Goal: Information Seeking & Learning: Learn about a topic

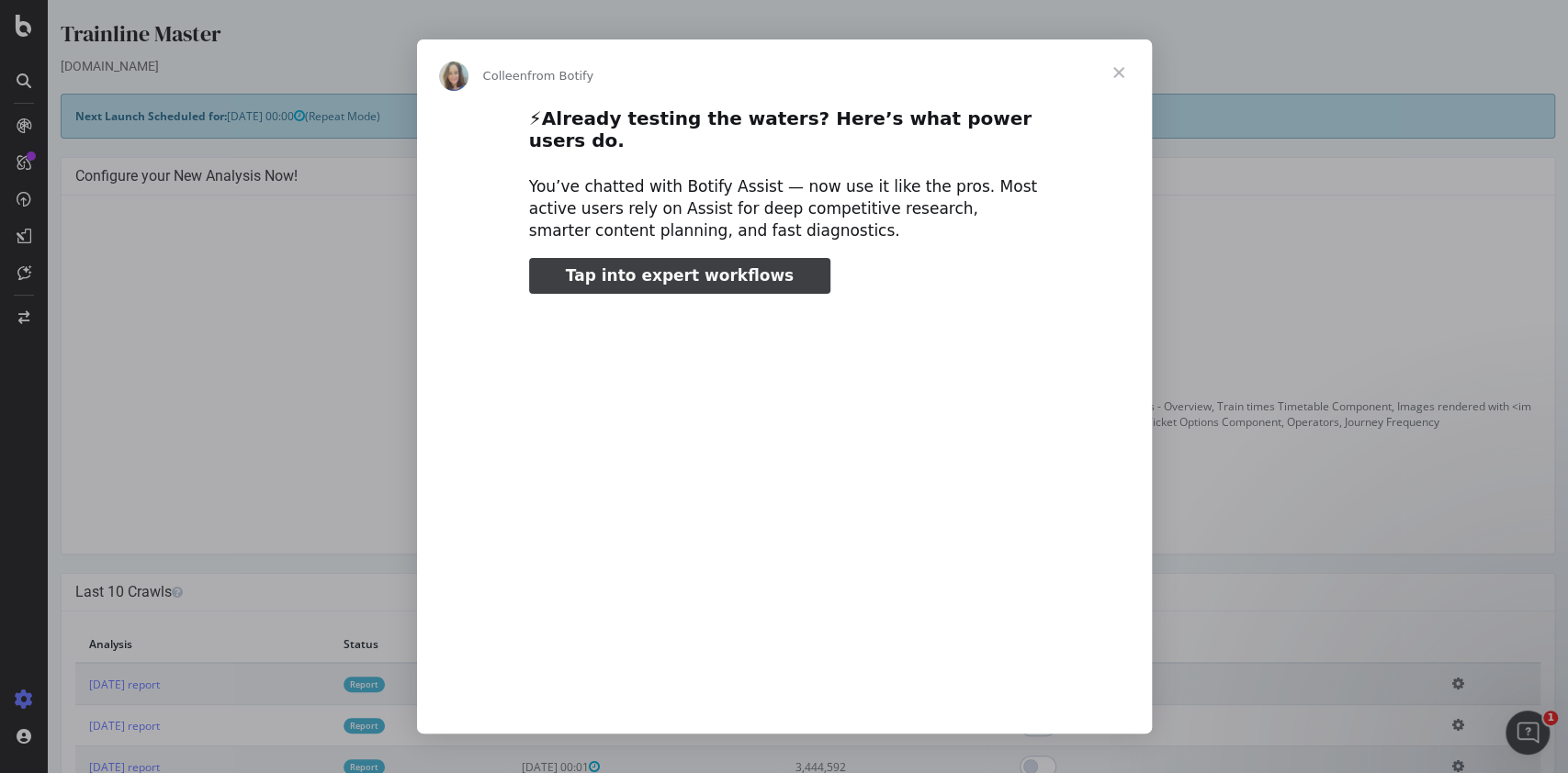
type input "52442"
click at [1117, 84] on span "Close" at bounding box center [1118, 72] width 66 height 66
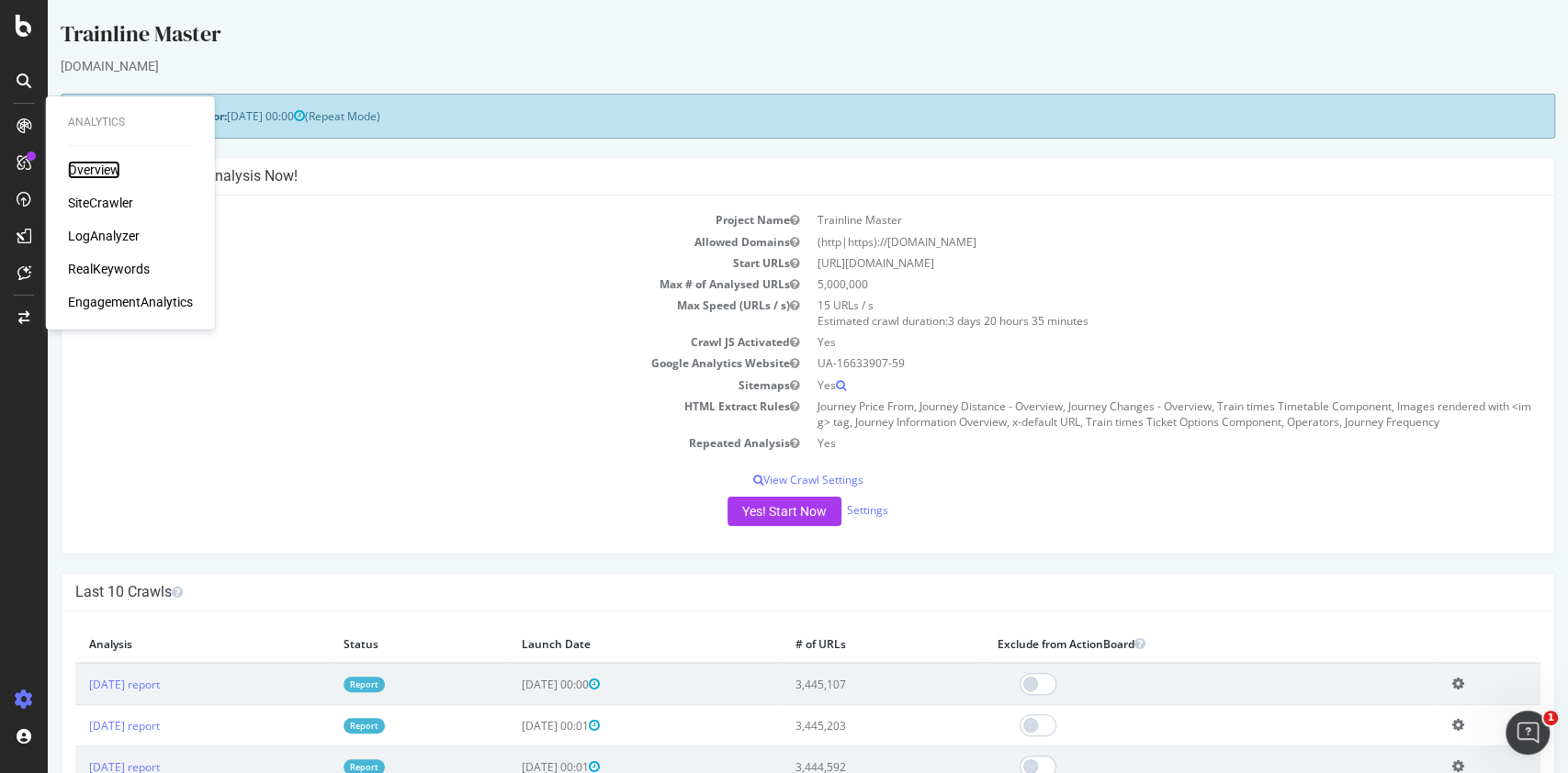
click at [118, 173] on div "Overview" at bounding box center [94, 170] width 52 height 19
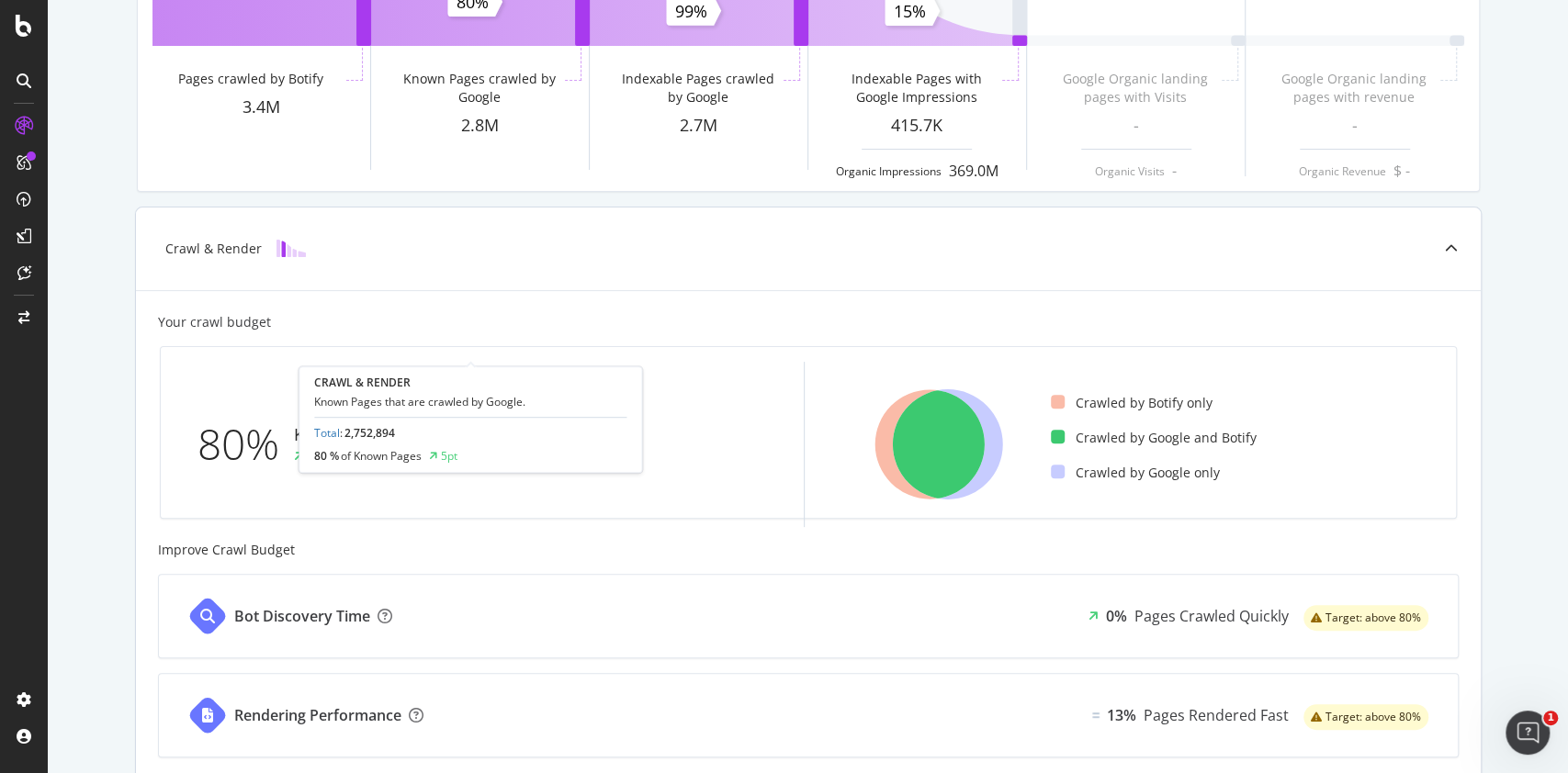
scroll to position [244, 0]
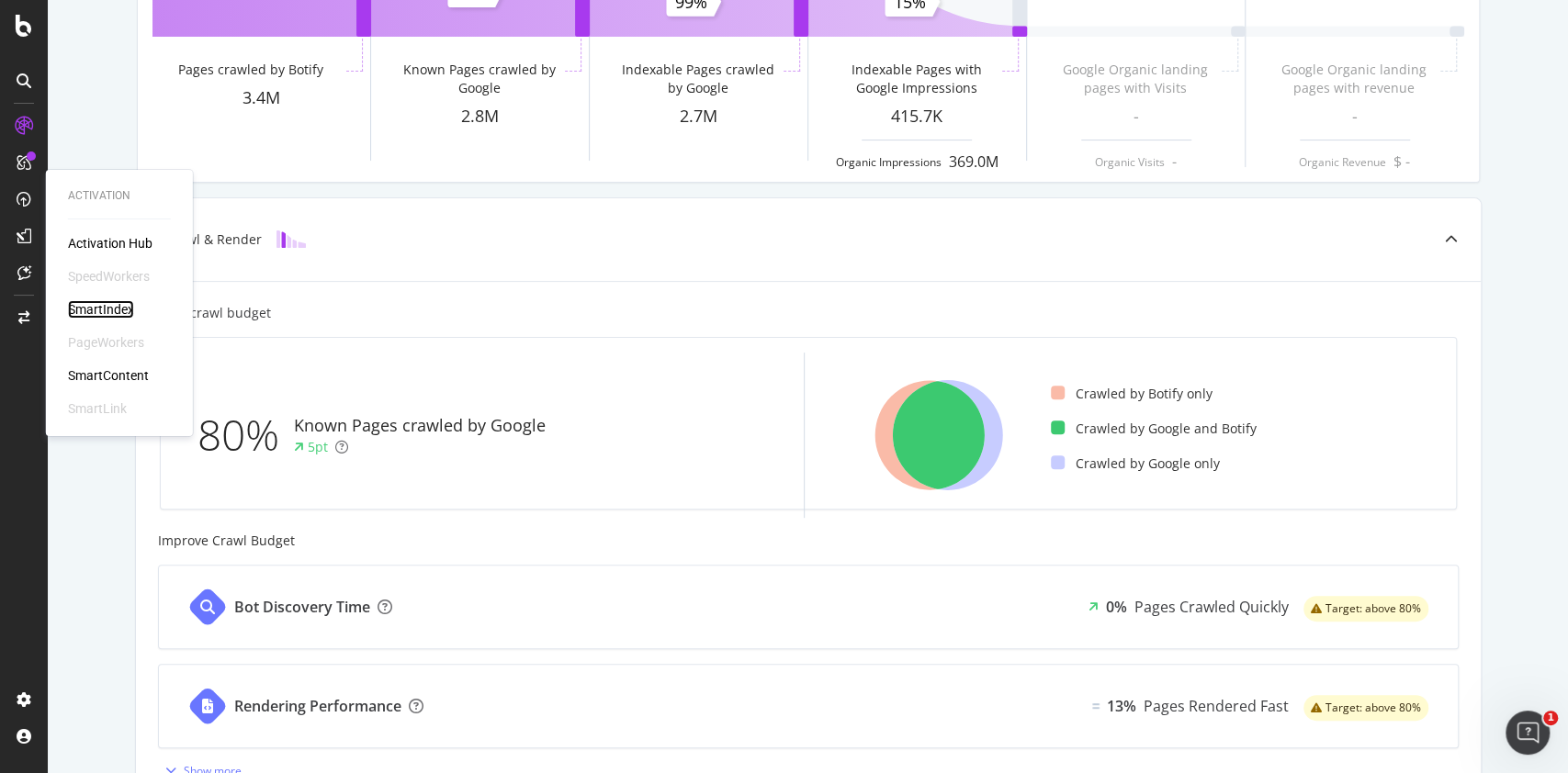
click at [111, 312] on div "SmartIndex" at bounding box center [101, 309] width 66 height 19
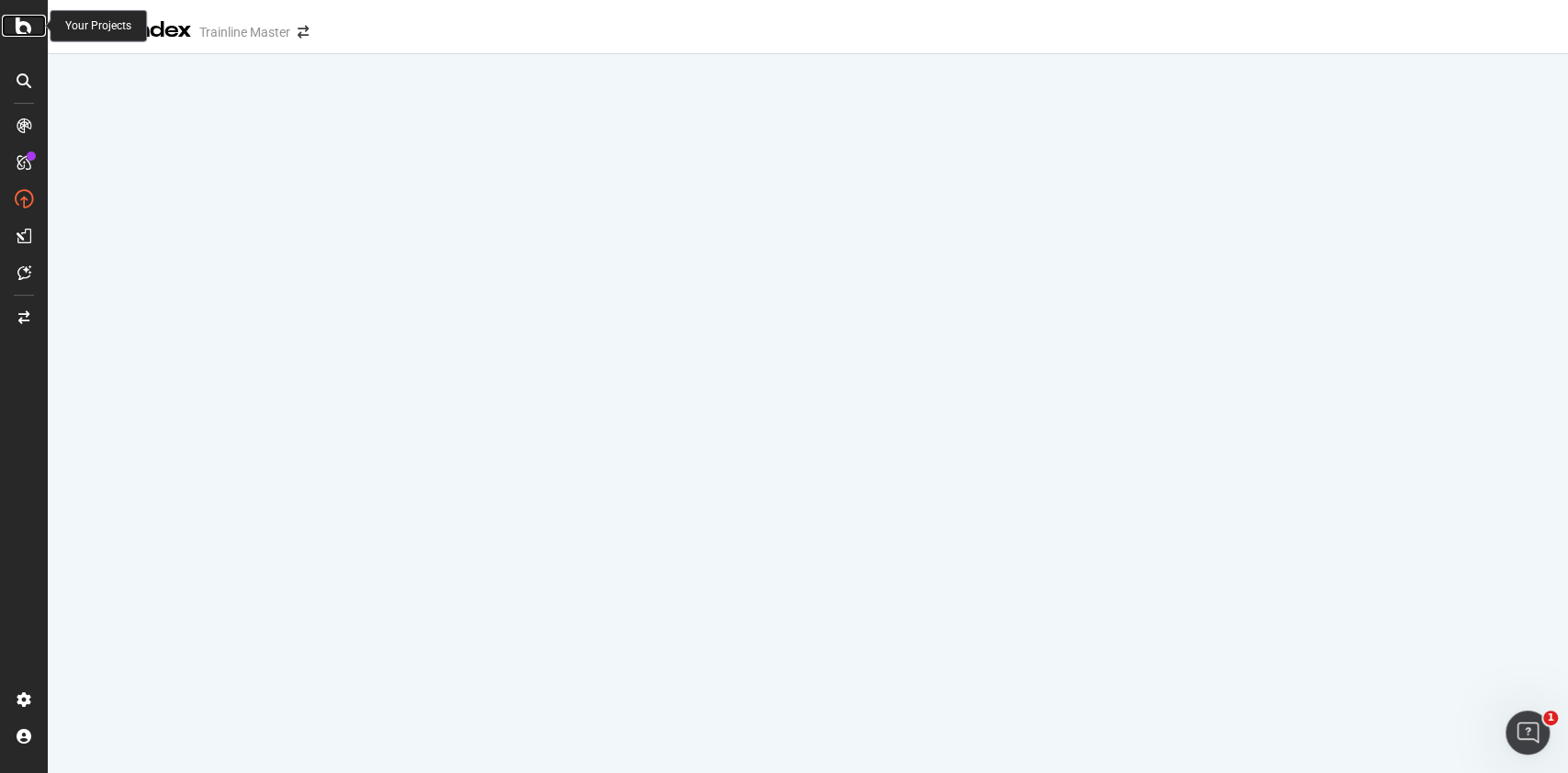
click at [21, 26] on icon at bounding box center [24, 26] width 17 height 22
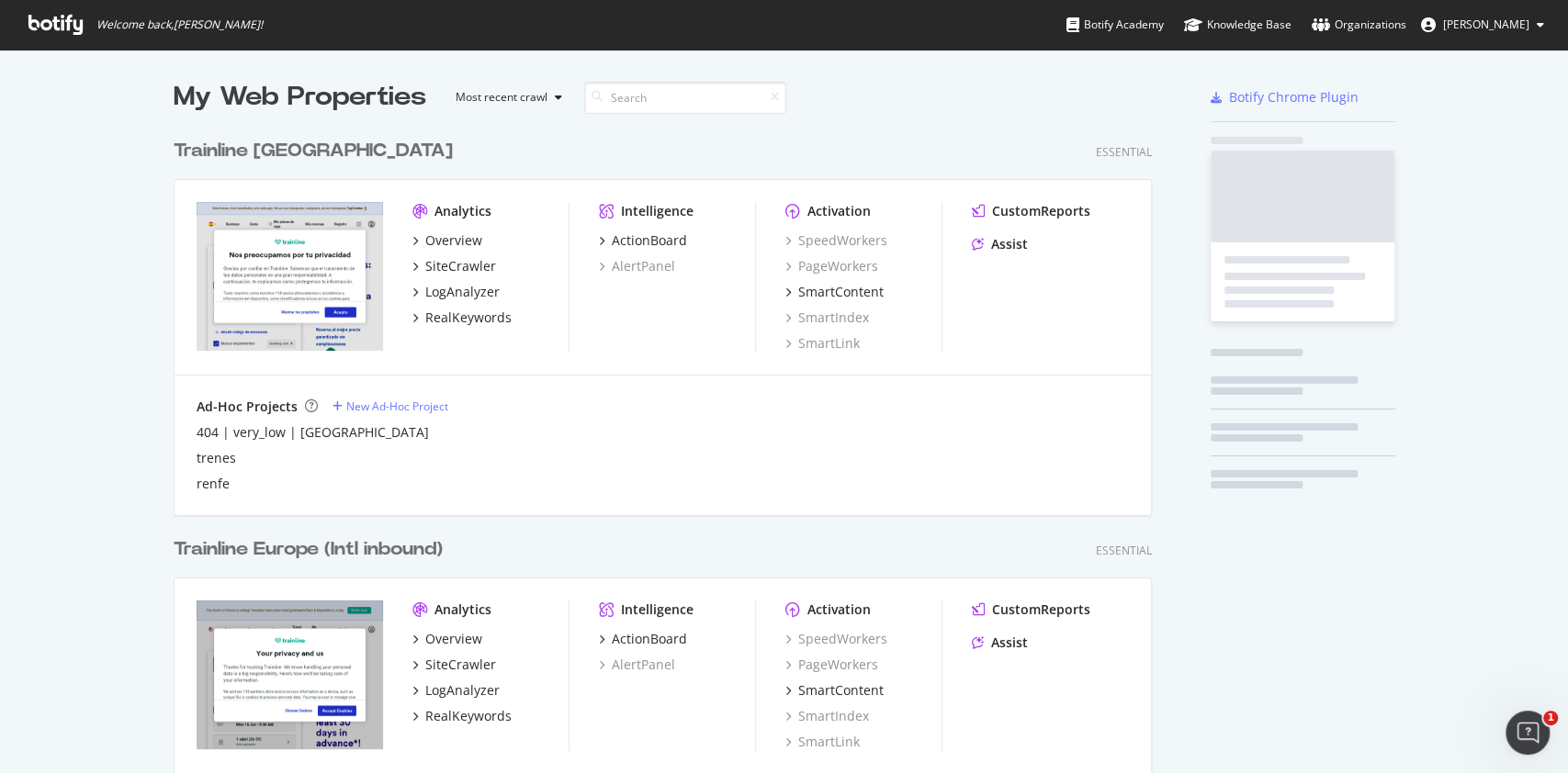
scroll to position [754, 1529]
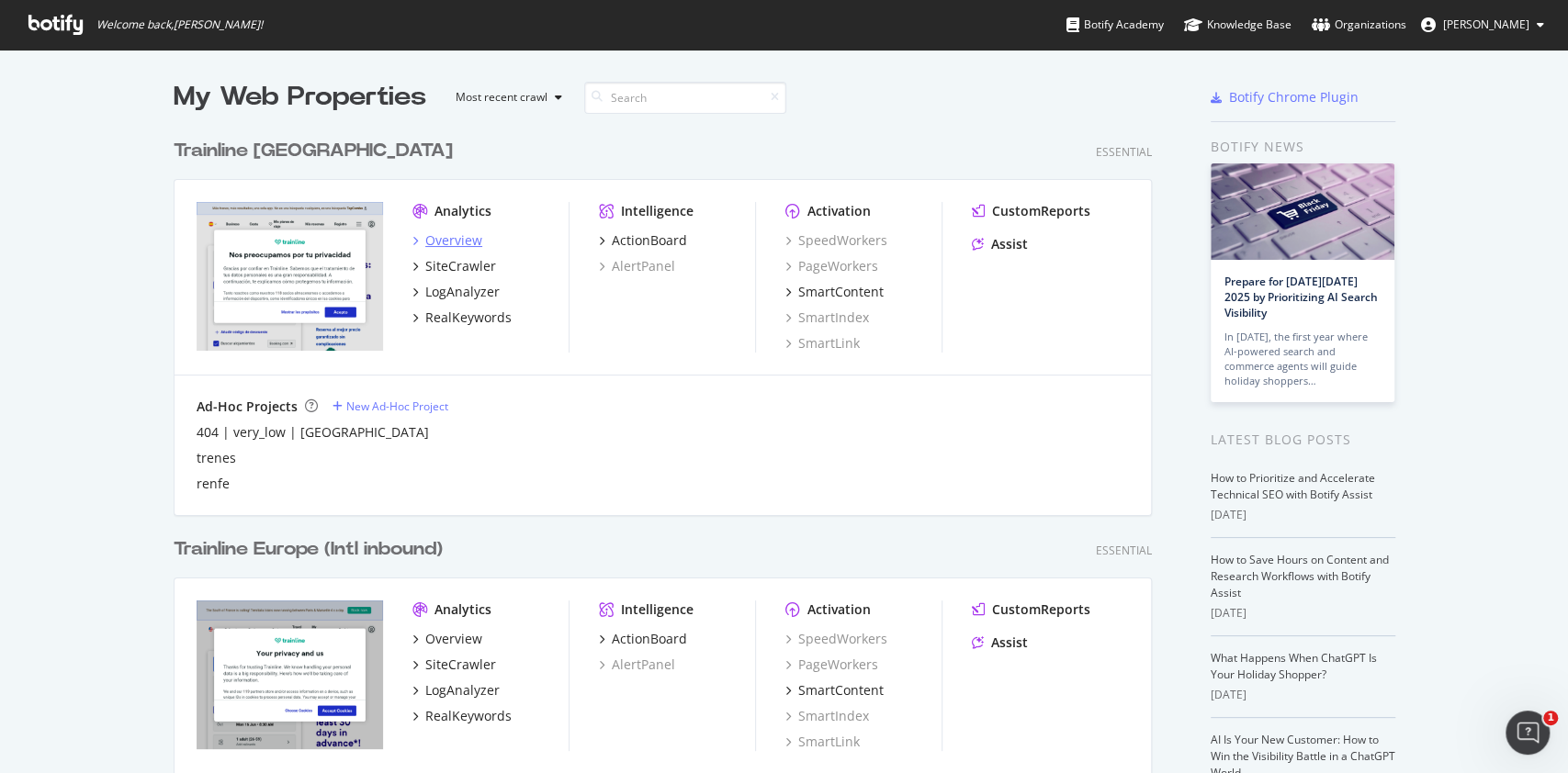
click at [452, 248] on div "Overview" at bounding box center [454, 240] width 57 height 19
